Goal: Navigation & Orientation: Find specific page/section

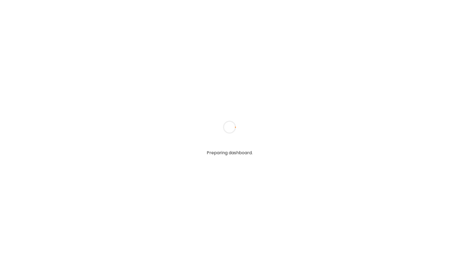
type input "**********"
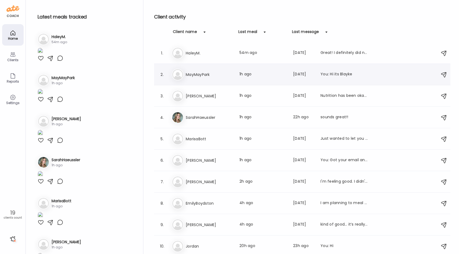
click at [219, 83] on div "2. Ma MayMayPark Last meal: 1h ago Last message: 1d ago You: Hi its Blayke" at bounding box center [302, 74] width 296 height 21
click at [218, 77] on h3 "MayMayPark" at bounding box center [209, 74] width 47 height 6
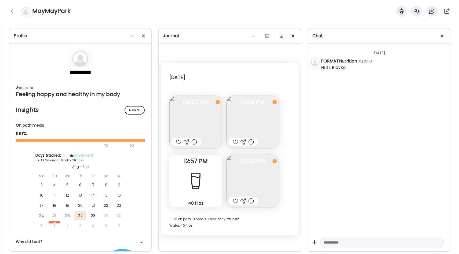
click at [203, 123] on img at bounding box center [195, 122] width 53 height 53
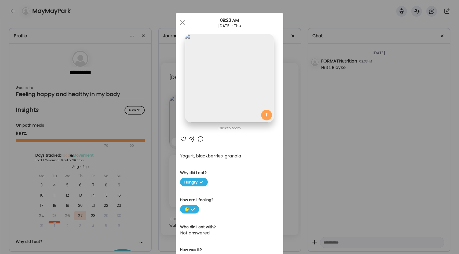
click at [290, 134] on div "Ate Coach Dashboard Wahoo! It’s official Take a moment to set up your Coach Pro…" at bounding box center [229, 127] width 459 height 254
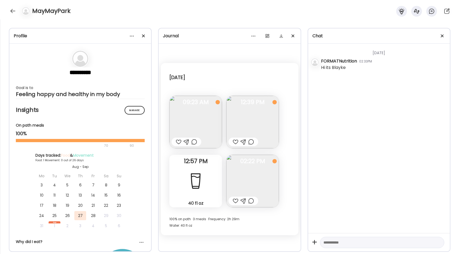
click at [251, 119] on img at bounding box center [252, 122] width 53 height 53
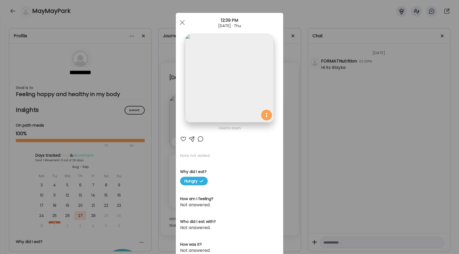
click at [291, 128] on div "Ate Coach Dashboard Wahoo! It’s official Take a moment to set up your Coach Pro…" at bounding box center [229, 127] width 459 height 254
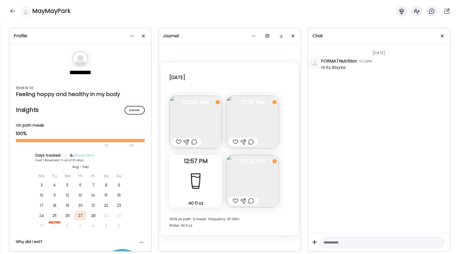
click at [260, 169] on img at bounding box center [252, 181] width 53 height 53
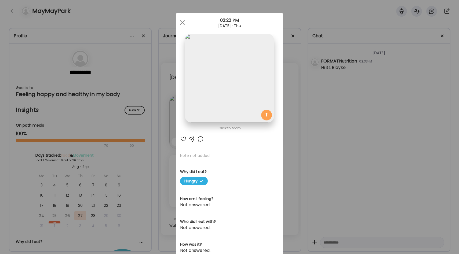
click at [296, 154] on div "Ate Coach Dashboard Wahoo! It’s official Take a moment to set up your Coach Pro…" at bounding box center [229, 127] width 459 height 254
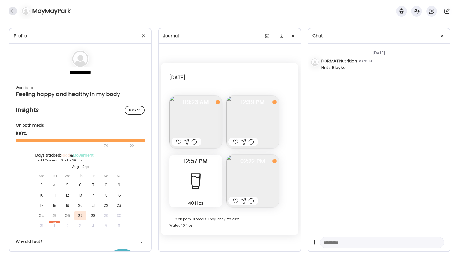
click at [13, 12] on div at bounding box center [13, 11] width 9 height 9
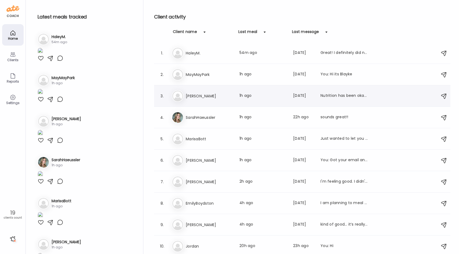
click at [218, 103] on div "3. Ca Carson Last meal: 1h ago Last message: 1d ago Nutrition has been okay I d…" at bounding box center [302, 95] width 296 height 21
click at [232, 99] on div "Ca Carson Last meal: 1h ago Last message: 1d ago Nutrition has been okay I defi…" at bounding box center [303, 96] width 263 height 12
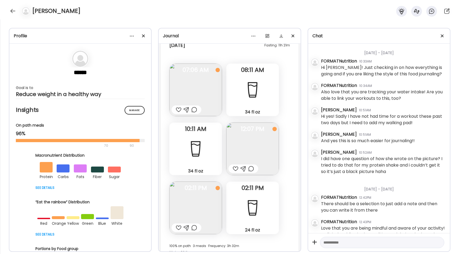
scroll to position [575, 0]
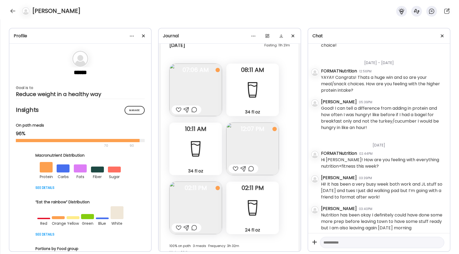
click at [246, 127] on img at bounding box center [252, 149] width 53 height 53
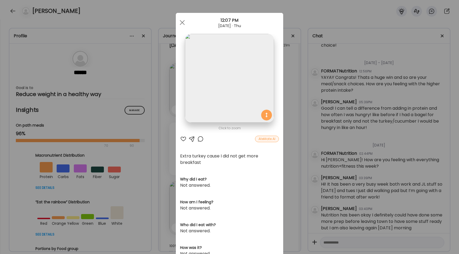
click at [286, 98] on div "Ate Coach Dashboard Wahoo! It’s official Take a moment to set up your Coach Pro…" at bounding box center [229, 127] width 459 height 254
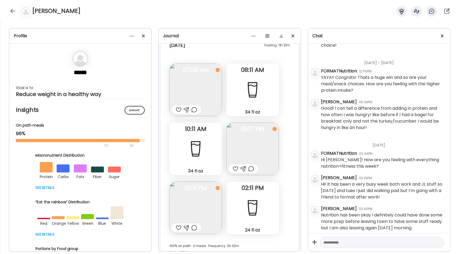
click at [211, 187] on img at bounding box center [195, 208] width 53 height 53
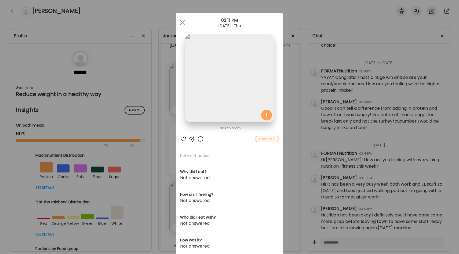
click at [289, 161] on div "Ate Coach Dashboard Wahoo! It’s official Take a moment to set up your Coach Pro…" at bounding box center [229, 127] width 459 height 254
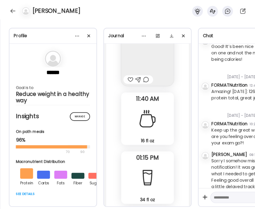
scroll to position [19650, 0]
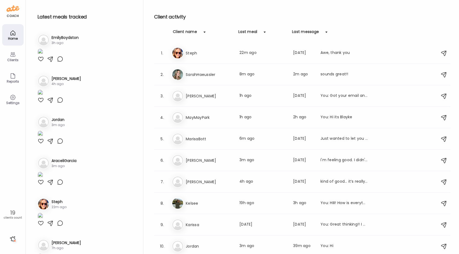
scroll to position [376, 0]
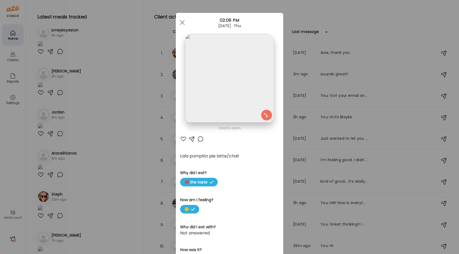
click at [153, 151] on div "Ate Coach Dashboard Wahoo! It’s official Take a moment to set up your Coach Pro…" at bounding box center [229, 127] width 459 height 254
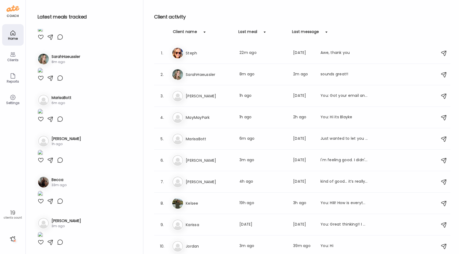
scroll to position [0, 0]
